Goal: Use online tool/utility: Utilize a website feature to perform a specific function

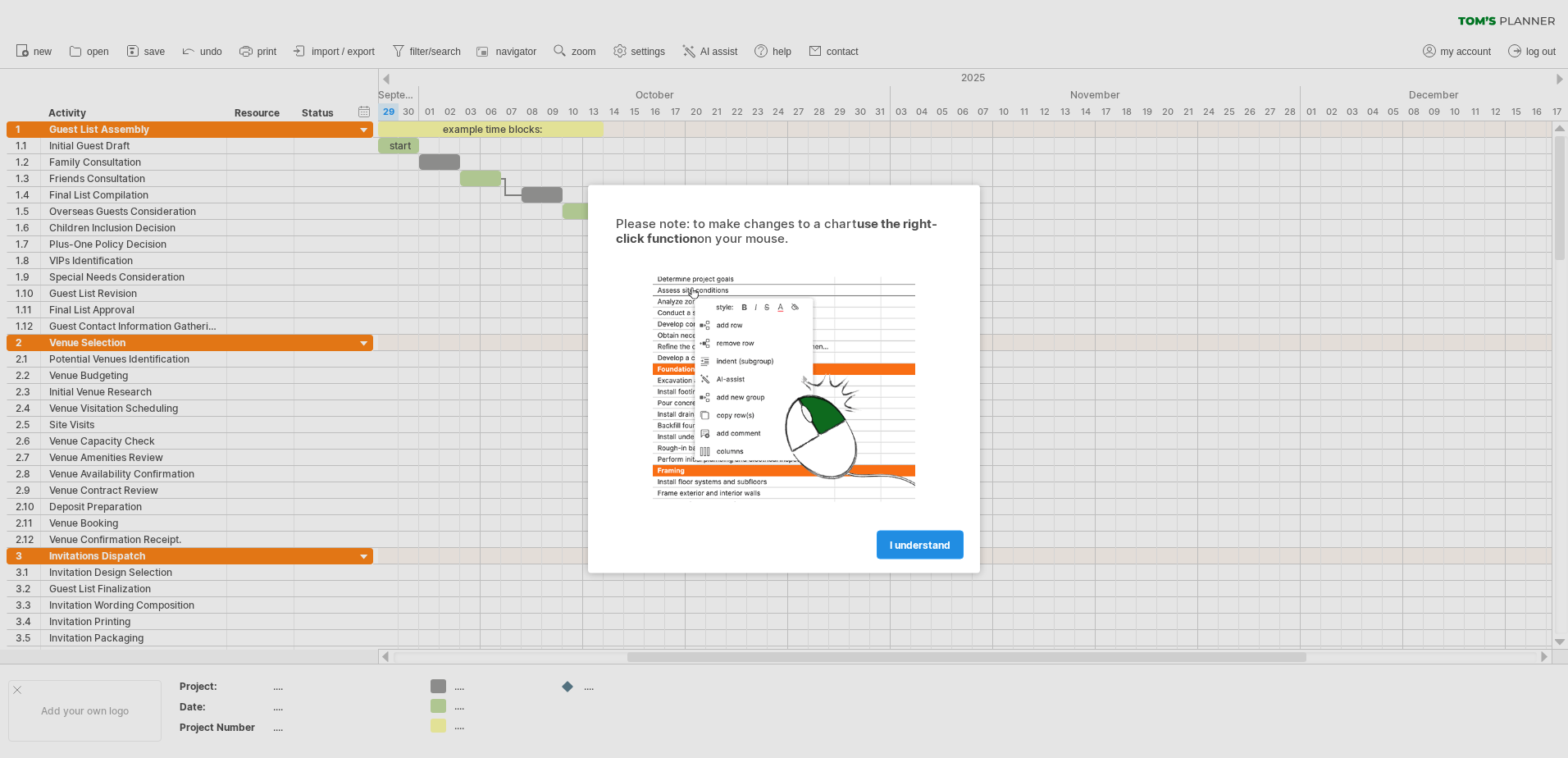
click at [933, 543] on span "I understand" at bounding box center [920, 545] width 60 height 12
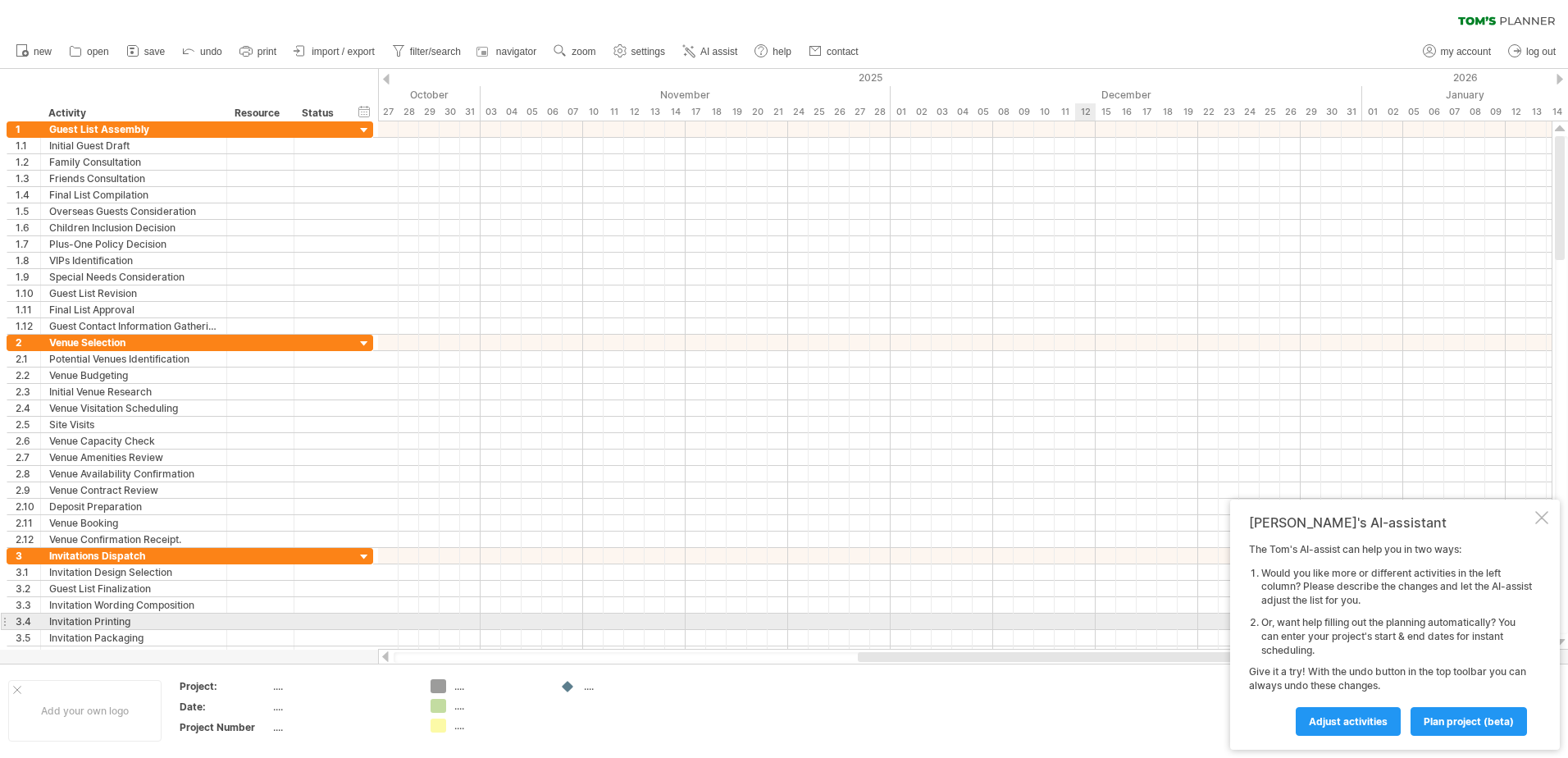
drag, startPoint x: 731, startPoint y: 658, endPoint x: 1093, endPoint y: 624, distance: 363.6
click at [1093, 624] on div "Trying to reach [DOMAIN_NAME] Connected again... 0% clear filter new 1" at bounding box center [784, 379] width 1568 height 758
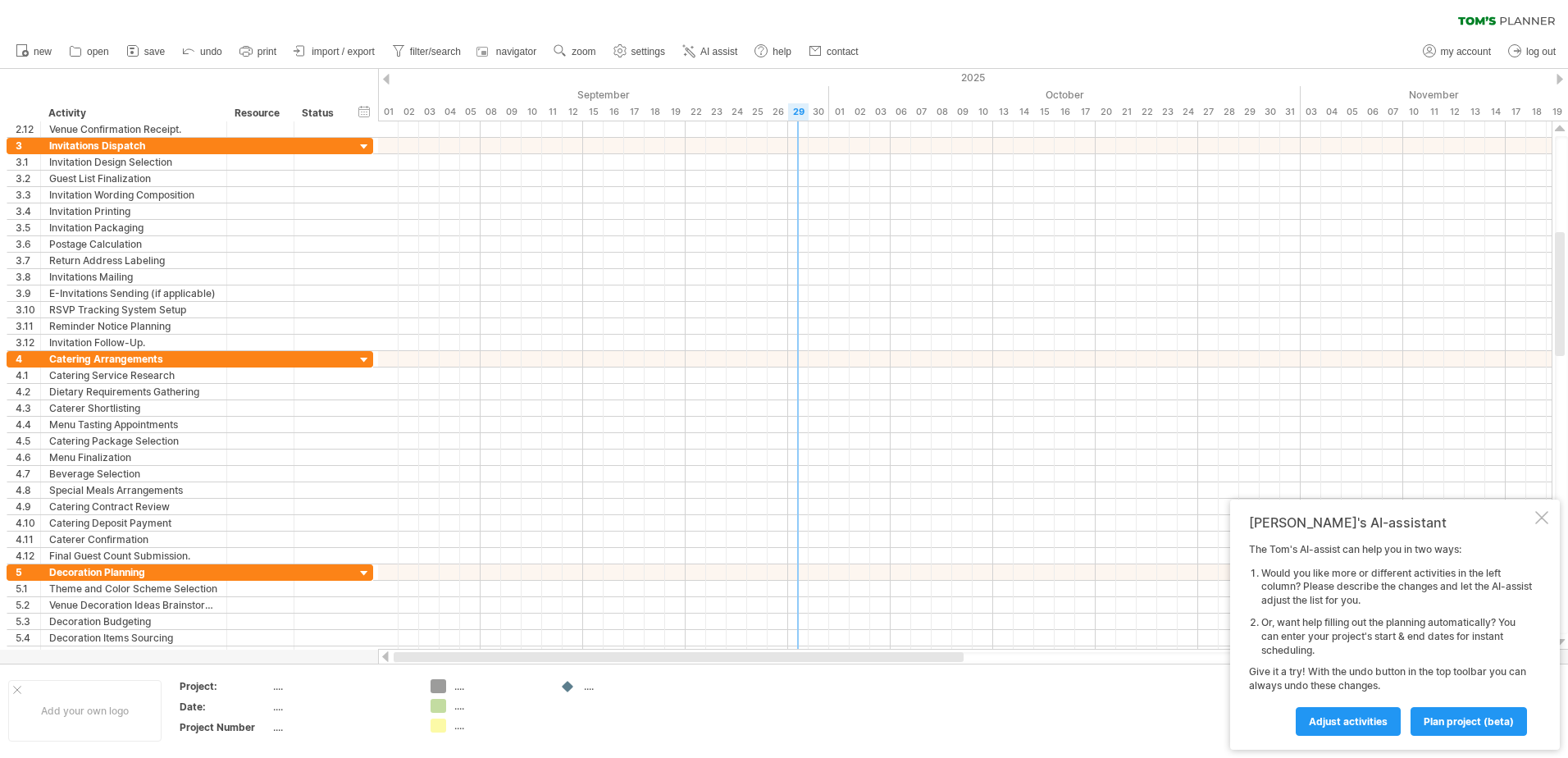
drag, startPoint x: 900, startPoint y: 658, endPoint x: 429, endPoint y: 672, distance: 471.2
click at [431, 672] on div "Trying to reach [DOMAIN_NAME] Connected again... 0% clear filter new 1" at bounding box center [784, 379] width 1568 height 758
drag, startPoint x: 679, startPoint y: 661, endPoint x: 447, endPoint y: 672, distance: 232.3
click at [453, 672] on div "Trying to reach [DOMAIN_NAME] Connected again... 0% clear filter new 1" at bounding box center [784, 379] width 1568 height 758
click at [410, 655] on div at bounding box center [965, 657] width 1143 height 11
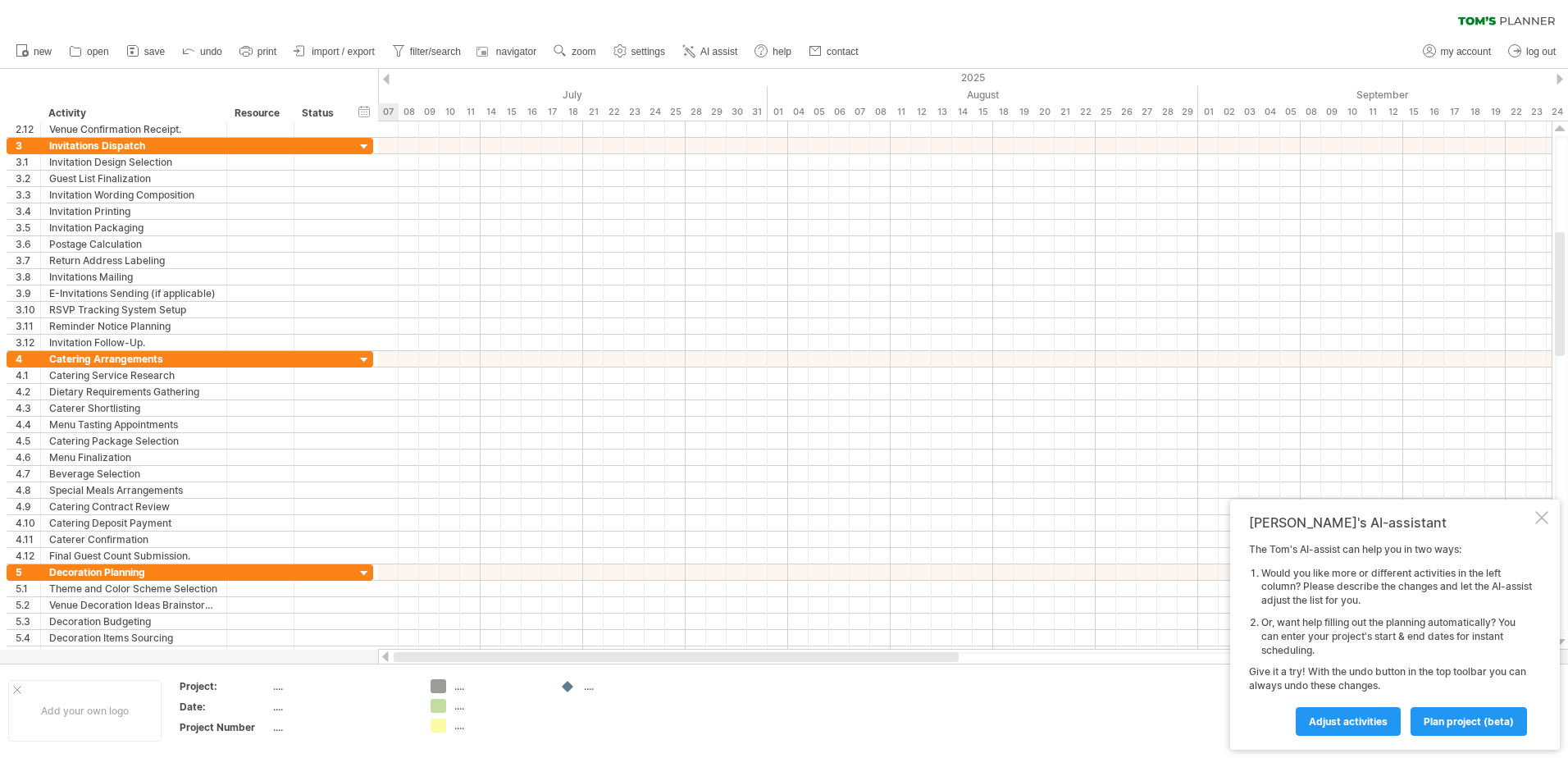
drag, startPoint x: 571, startPoint y: 658, endPoint x: 401, endPoint y: 658, distance: 170.0
click at [401, 658] on div at bounding box center [676, 657] width 565 height 10
drag, startPoint x: 585, startPoint y: 656, endPoint x: 454, endPoint y: 656, distance: 131.0
click at [454, 656] on div at bounding box center [637, 657] width 484 height 10
click at [411, 656] on div at bounding box center [965, 657] width 1143 height 11
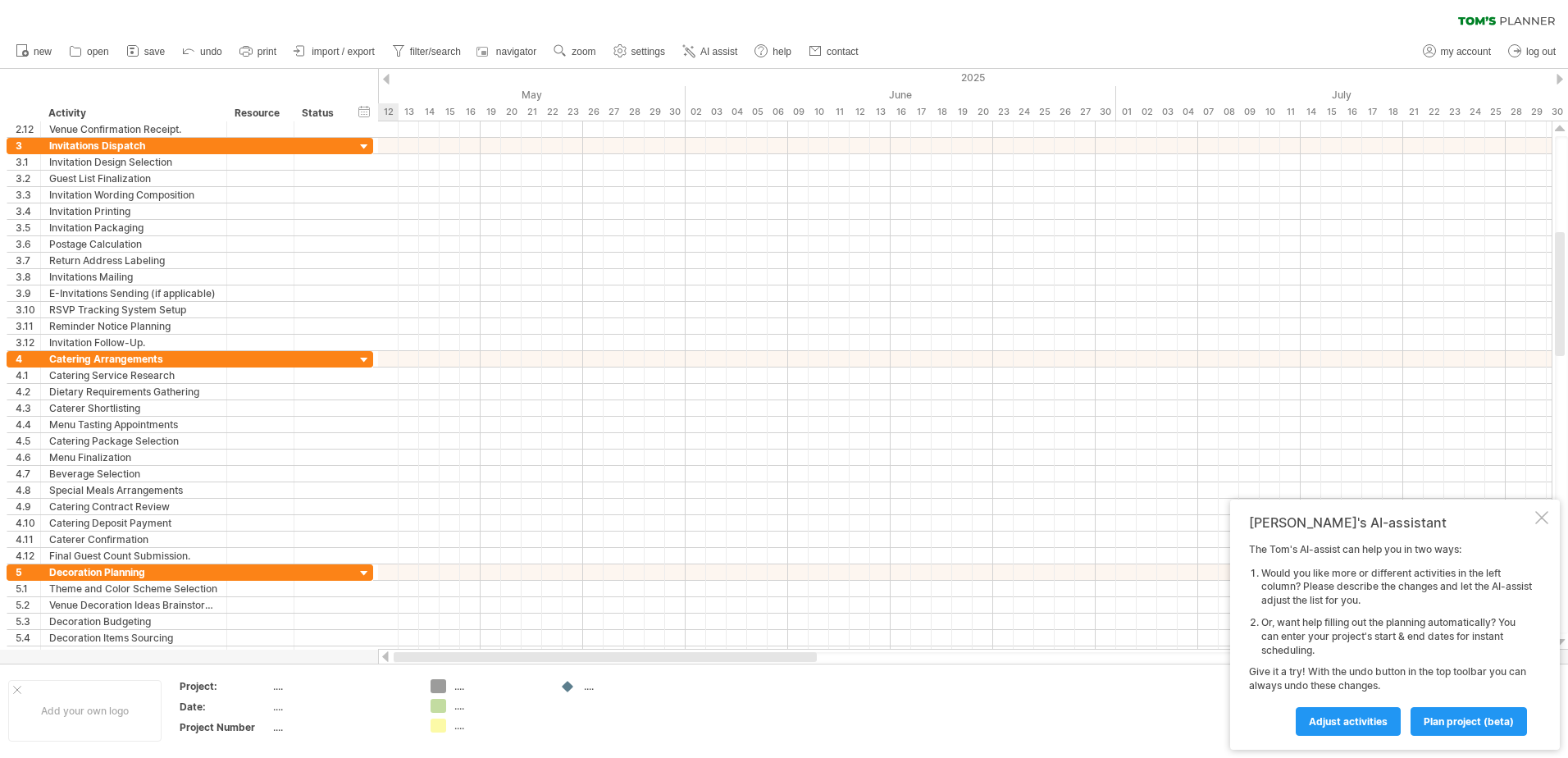
drag, startPoint x: 534, startPoint y: 659, endPoint x: 392, endPoint y: 656, distance: 142.0
click at [392, 656] on div at bounding box center [965, 656] width 1174 height 17
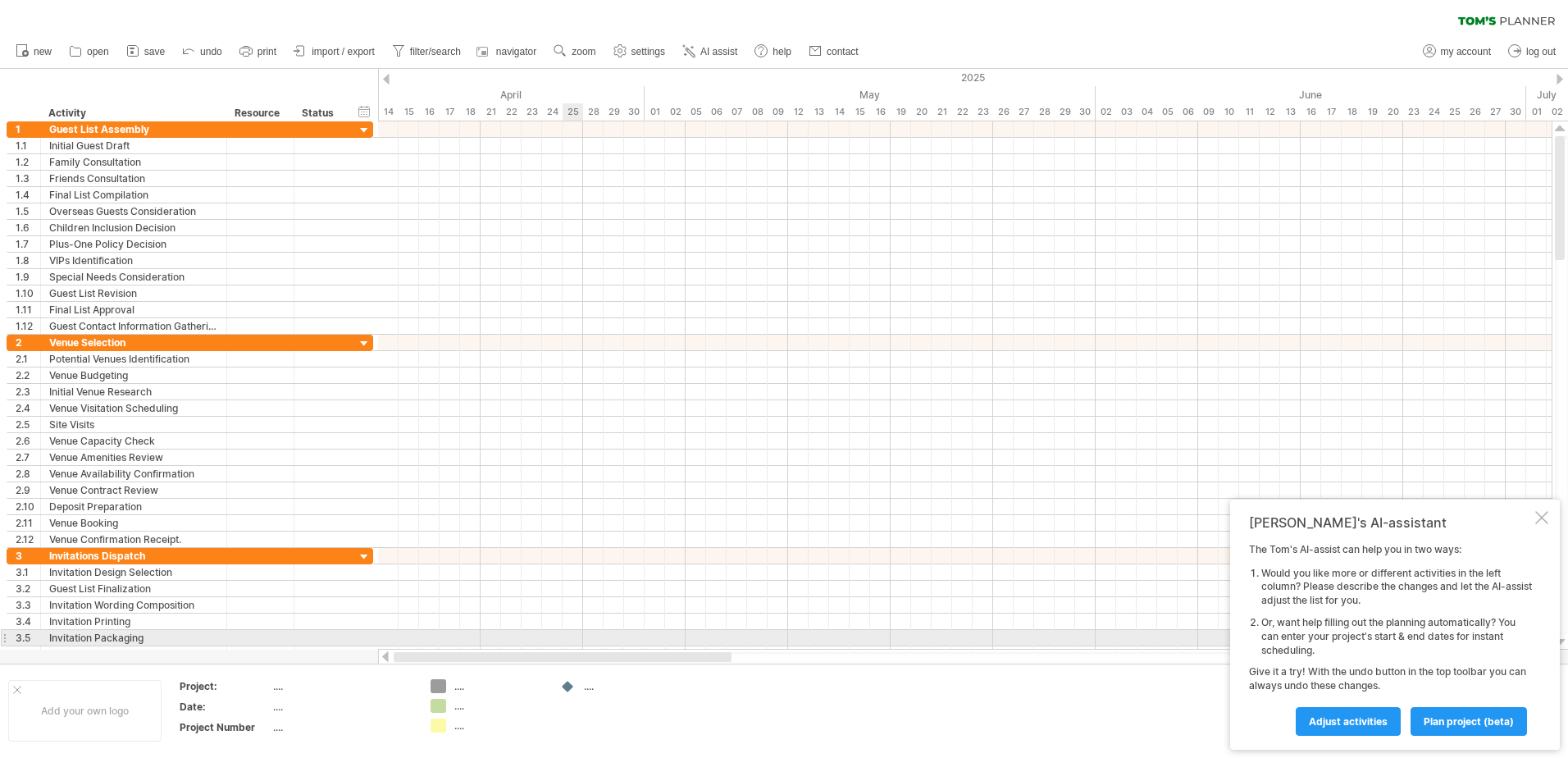
drag, startPoint x: 726, startPoint y: 655, endPoint x: 566, endPoint y: 642, distance: 160.5
click at [566, 642] on div "Trying to reach [DOMAIN_NAME] Connected again... 0% clear filter new 1" at bounding box center [784, 379] width 1568 height 758
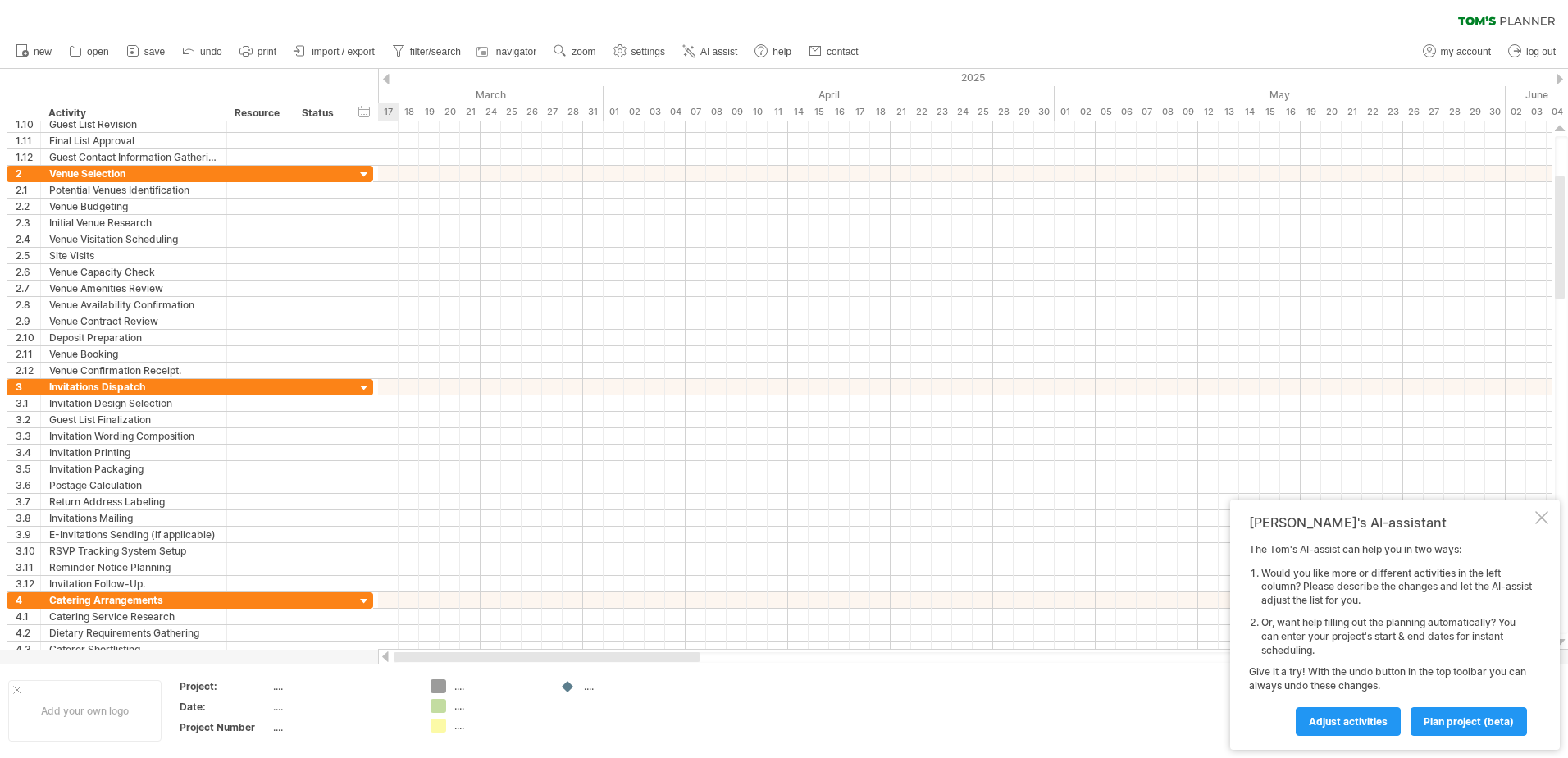
drag, startPoint x: 568, startPoint y: 658, endPoint x: 446, endPoint y: 666, distance: 122.3
click at [446, 666] on div "Trying to reach [DOMAIN_NAME] Connected again... 0% clear filter new 1" at bounding box center [784, 379] width 1568 height 758
click at [397, 658] on div at bounding box center [965, 657] width 1143 height 11
drag, startPoint x: 498, startPoint y: 659, endPoint x: 404, endPoint y: 660, distance: 94.0
click at [404, 660] on div at bounding box center [547, 657] width 307 height 10
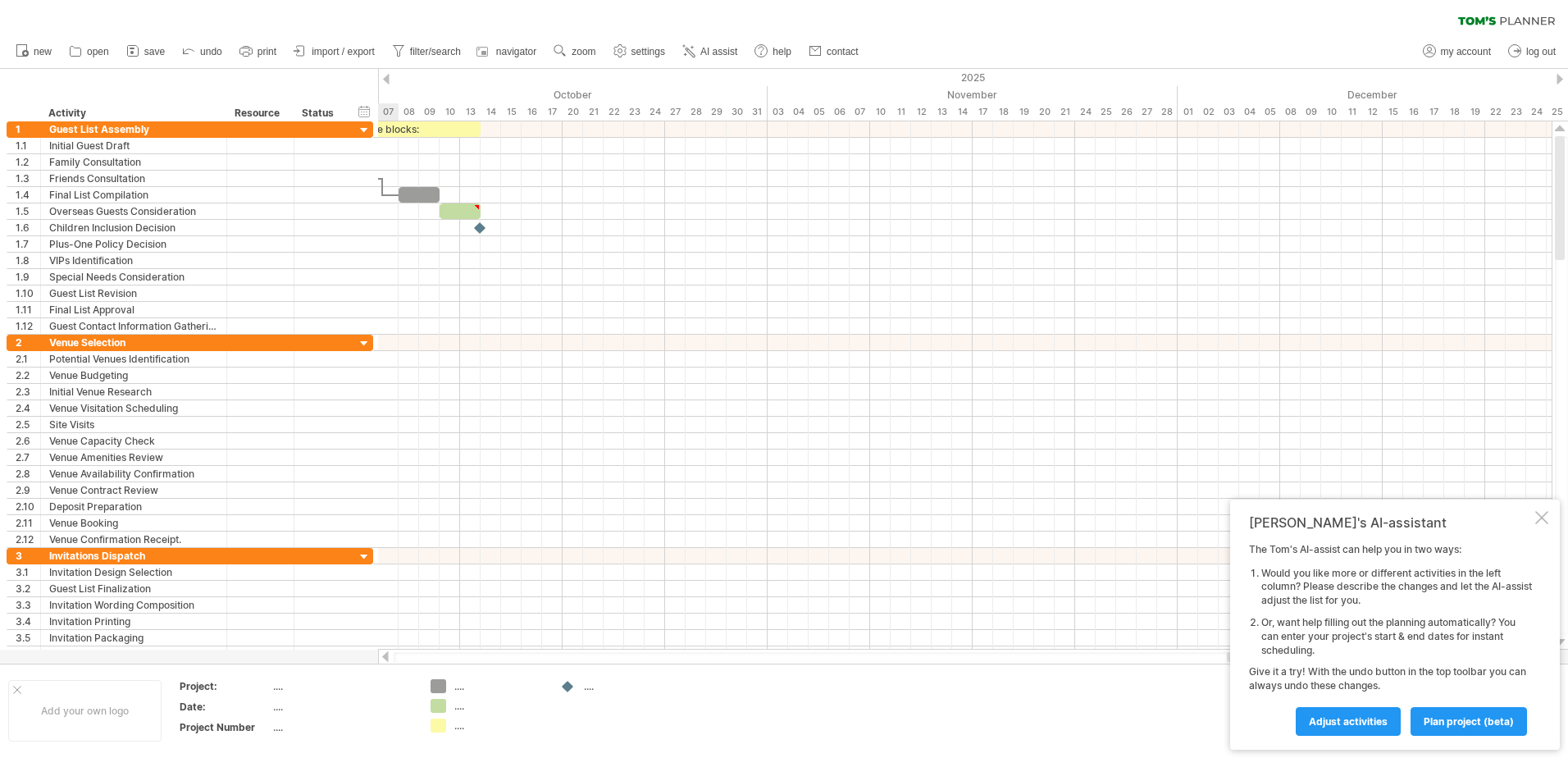
drag, startPoint x: 636, startPoint y: 656, endPoint x: 1381, endPoint y: 762, distance: 752.5
click at [1381, 757] on html "progress(100%) Trying to reach [DOMAIN_NAME] Connected again... 0% clear filter…" at bounding box center [784, 380] width 1568 height 761
click at [563, 685] on div "Trying to reach [DOMAIN_NAME] Connected again... 0% clear filter new 1" at bounding box center [784, 379] width 1568 height 758
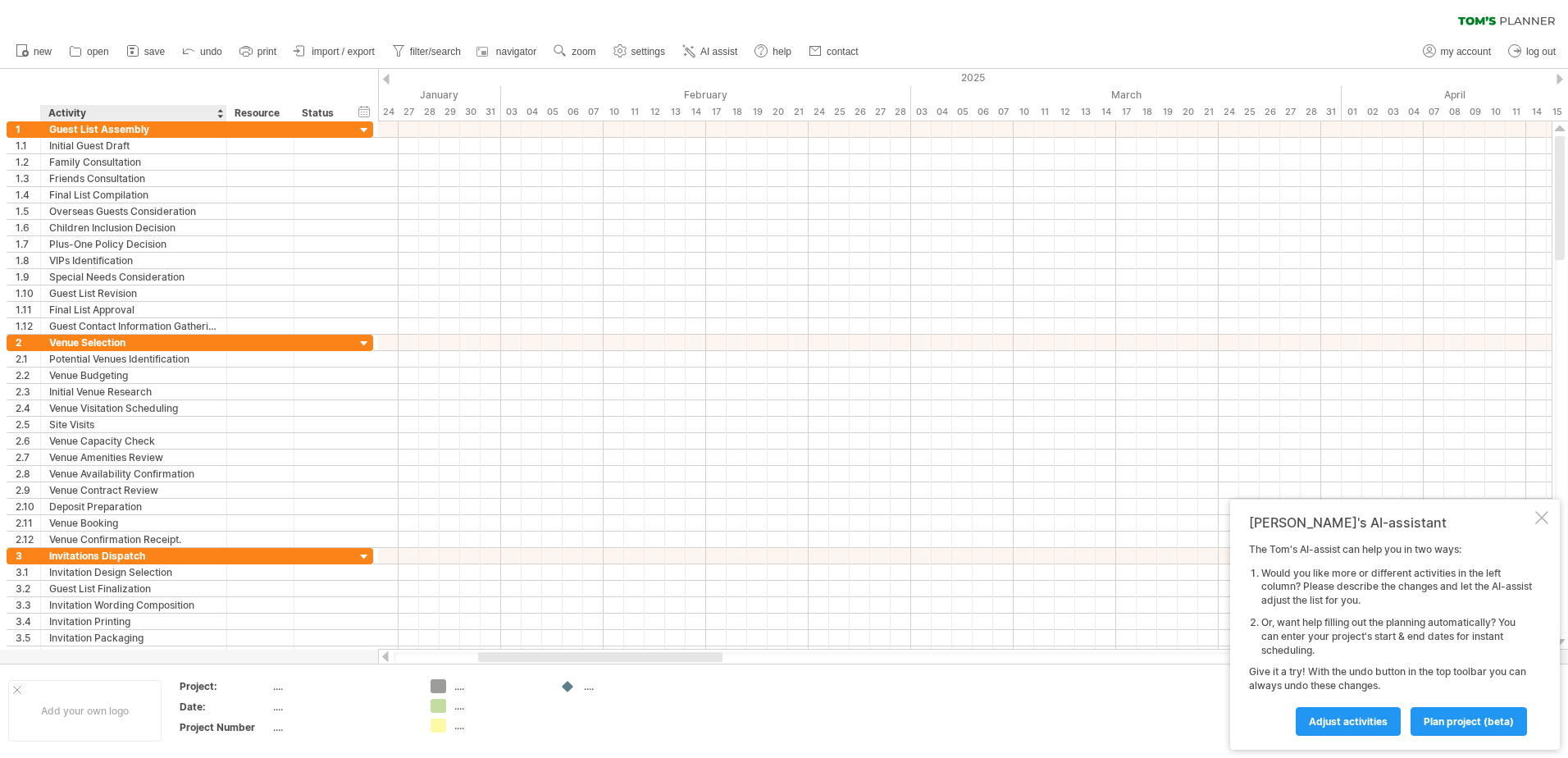
click at [115, 110] on div "Activity" at bounding box center [132, 113] width 169 height 17
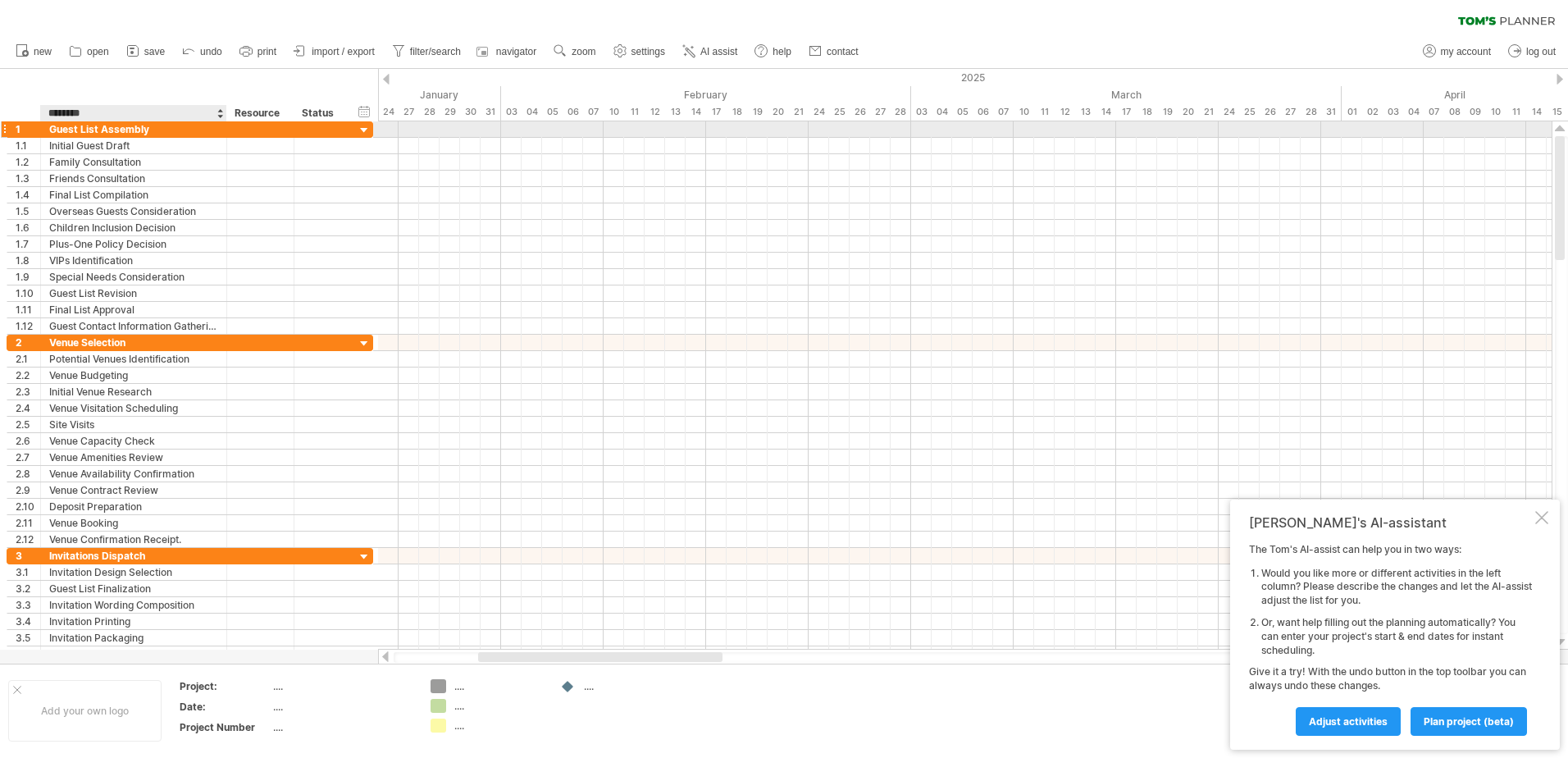
click at [60, 132] on div "Guest List Assembly" at bounding box center [133, 129] width 169 height 16
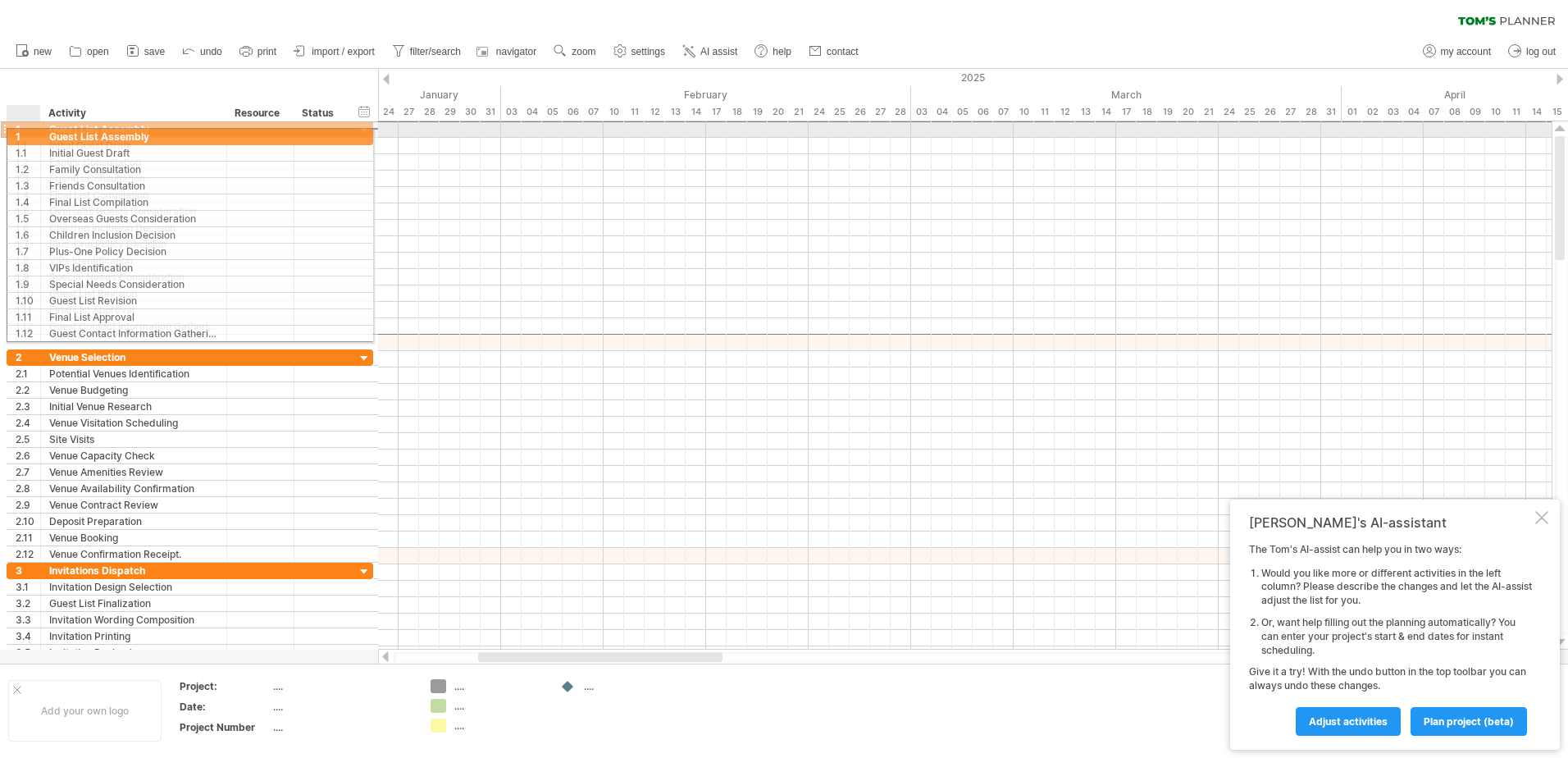
drag, startPoint x: 27, startPoint y: 128, endPoint x: 37, endPoint y: 133, distance: 11.2
click at [37, 133] on div "1" at bounding box center [24, 129] width 34 height 16
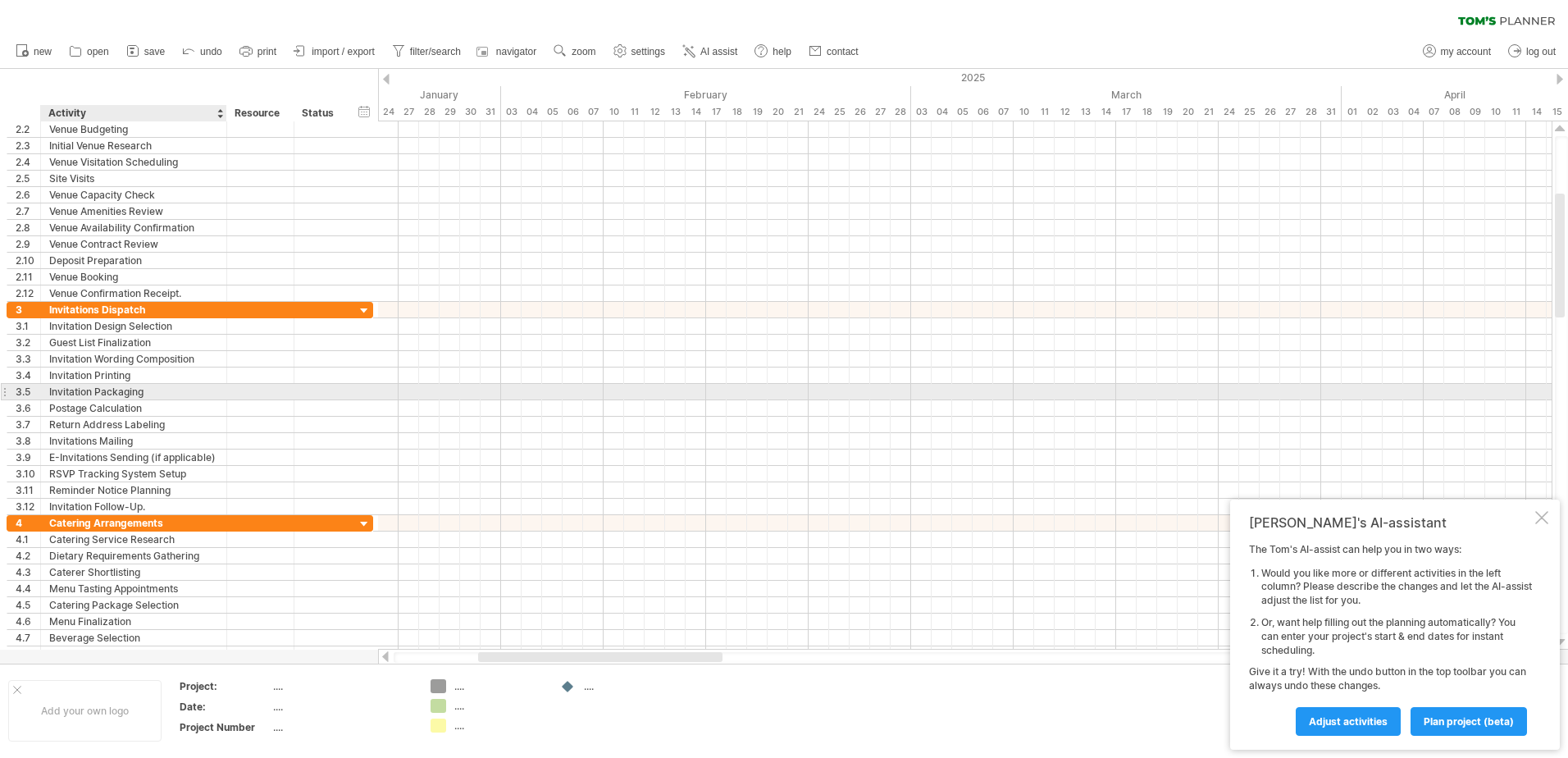
click at [133, 394] on div "Invitation Packaging" at bounding box center [133, 392] width 169 height 16
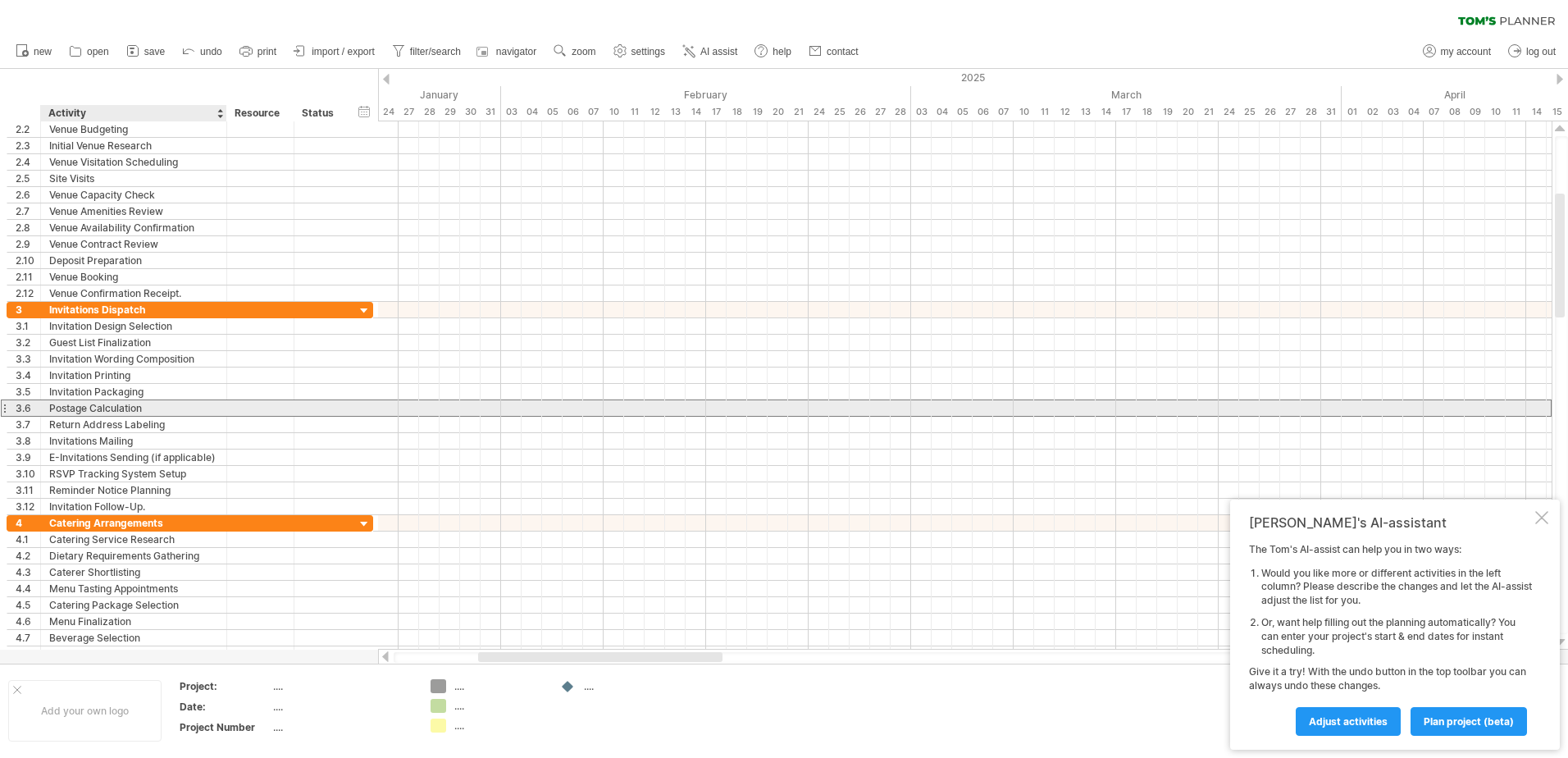
click at [147, 409] on div "Postage Calculation" at bounding box center [133, 409] width 169 height 16
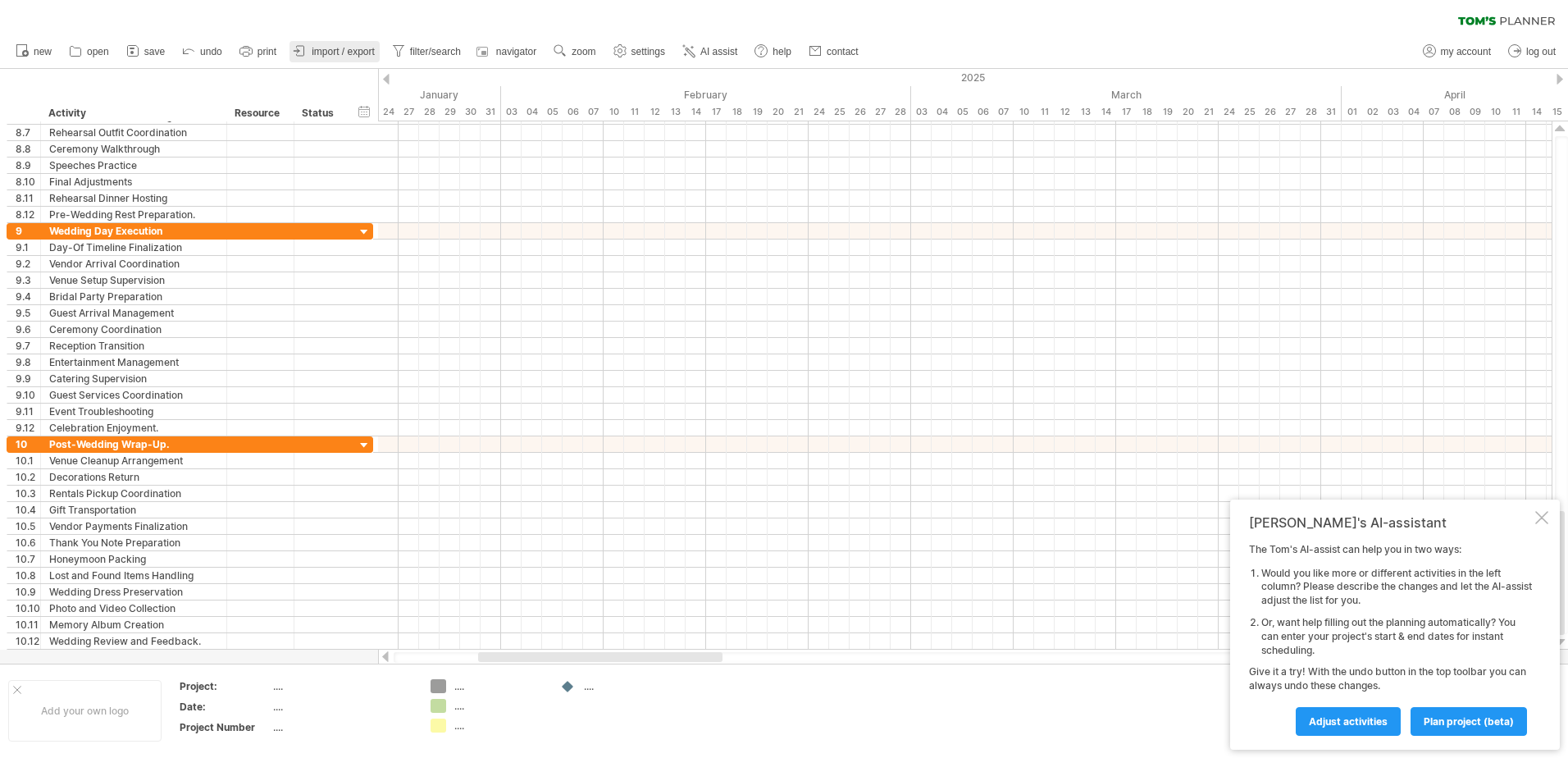
click at [342, 51] on span "import / export" at bounding box center [343, 52] width 63 height 12
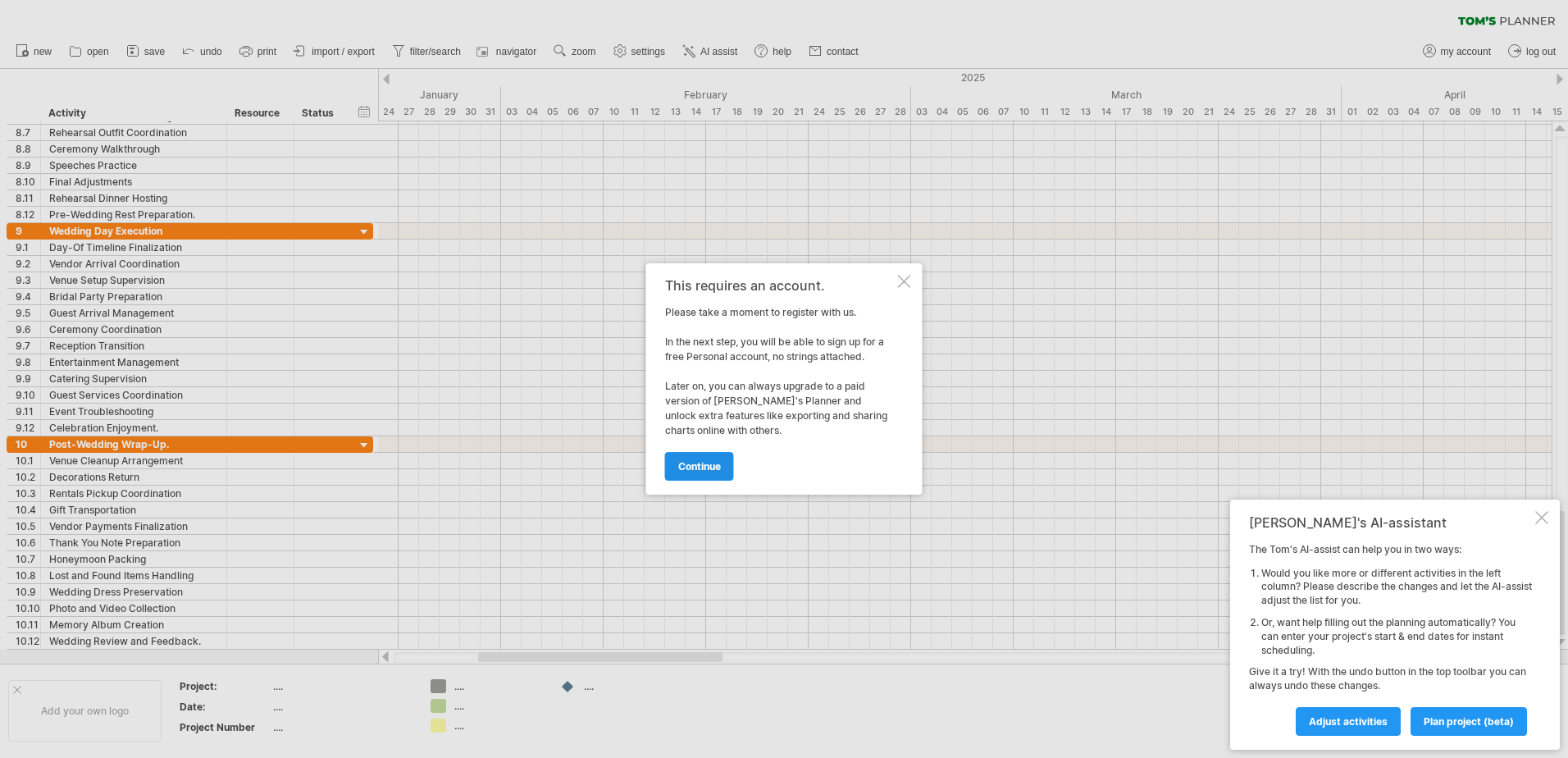
click at [713, 473] on link "continue" at bounding box center [700, 466] width 69 height 29
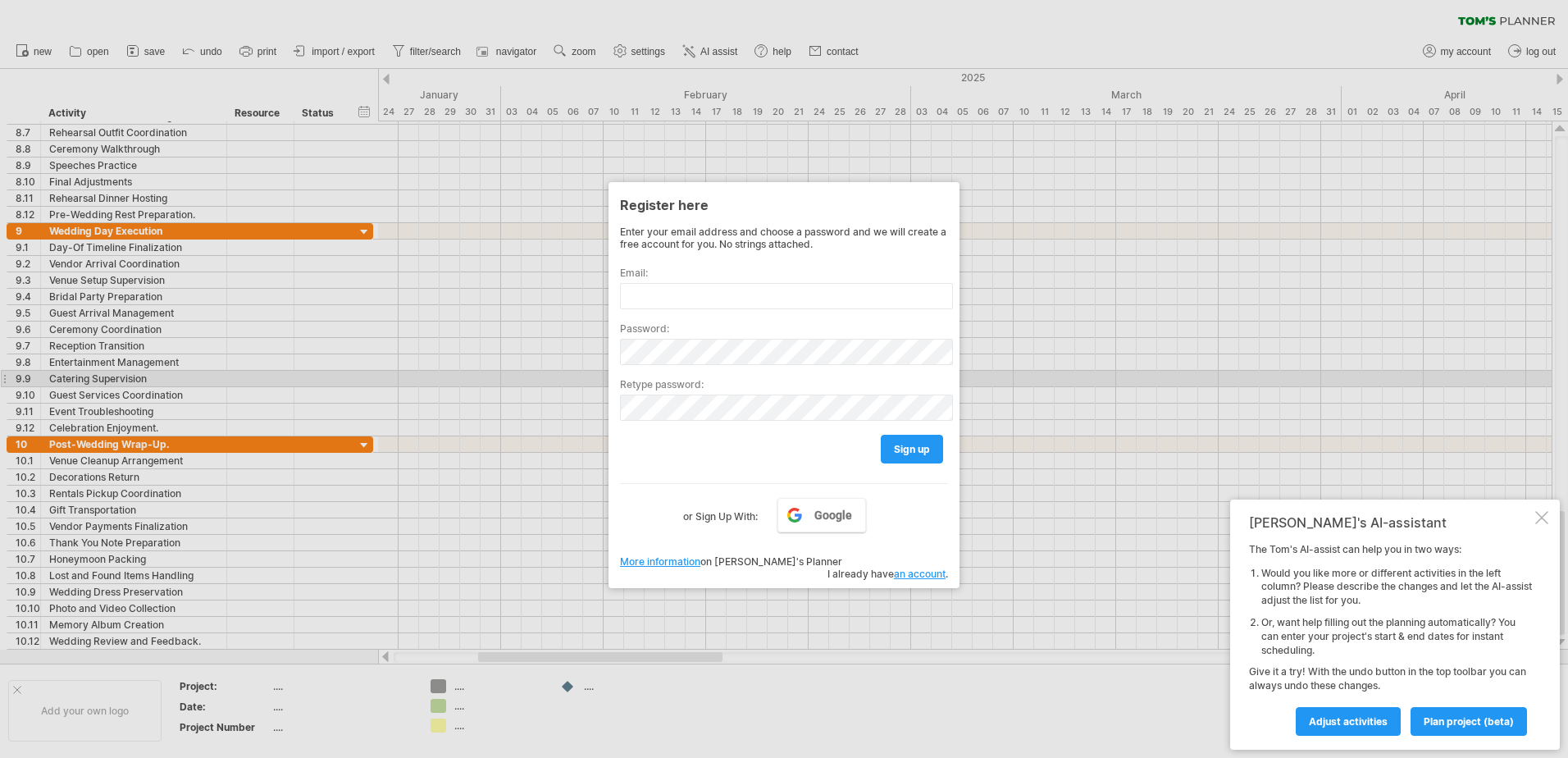
click at [1169, 380] on div at bounding box center [784, 379] width 1568 height 758
click at [1057, 360] on div at bounding box center [784, 379] width 1568 height 758
click at [1059, 362] on div at bounding box center [784, 379] width 1568 height 758
click at [423, 374] on div at bounding box center [784, 379] width 1568 height 758
